Goal: Task Accomplishment & Management: Manage account settings

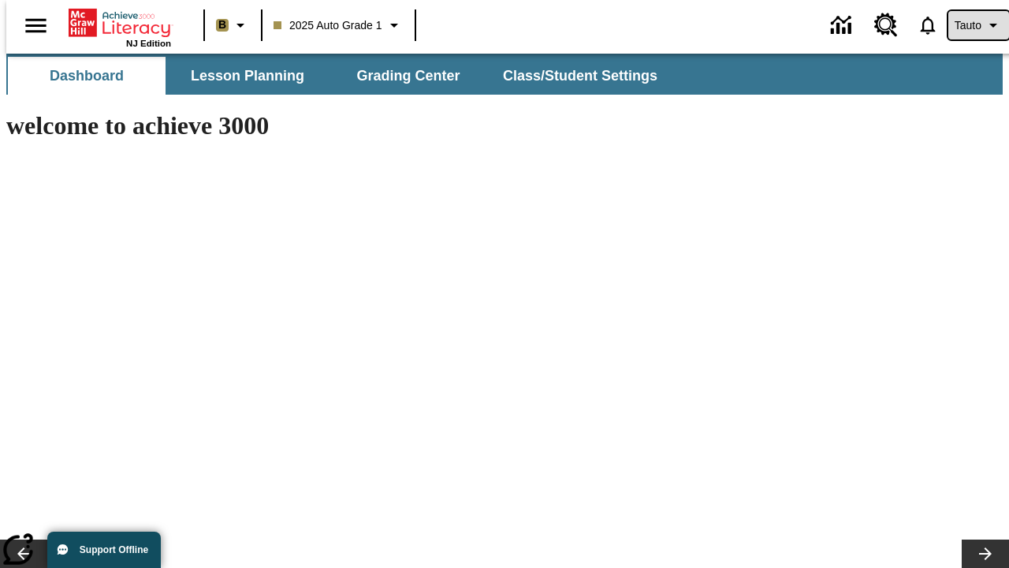
click at [971, 25] on span "Tauto" at bounding box center [968, 25] width 27 height 17
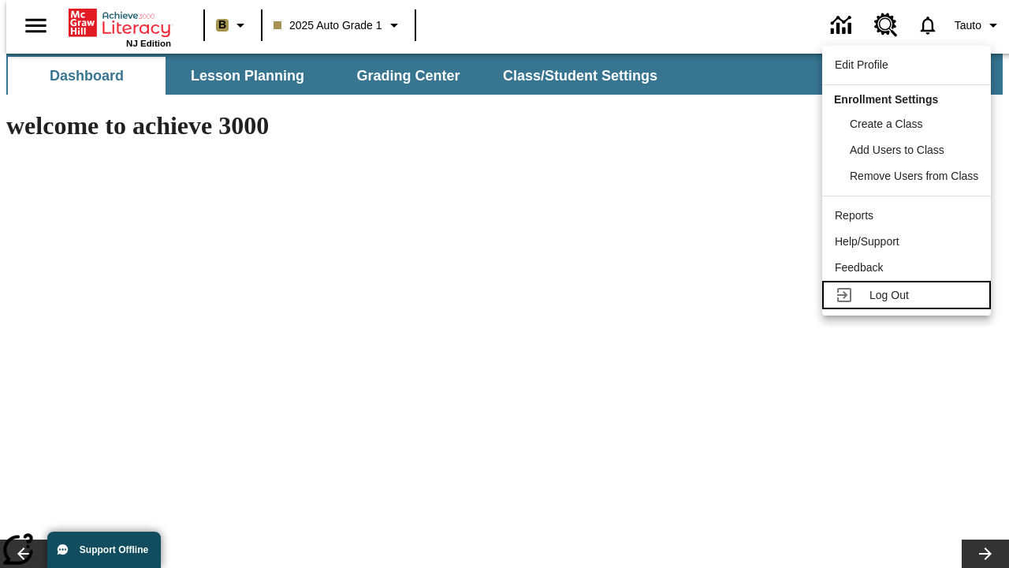
click at [909, 295] on span "Log Out" at bounding box center [889, 295] width 39 height 13
